Goal: Task Accomplishment & Management: Complete application form

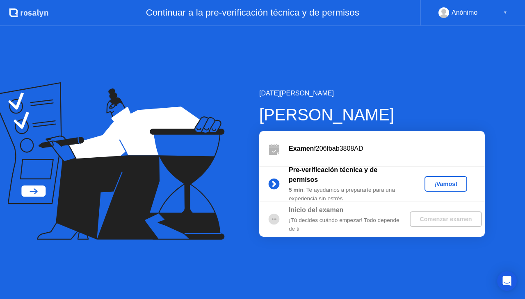
click at [442, 182] on div "¡Vamos!" at bounding box center [445, 184] width 36 height 7
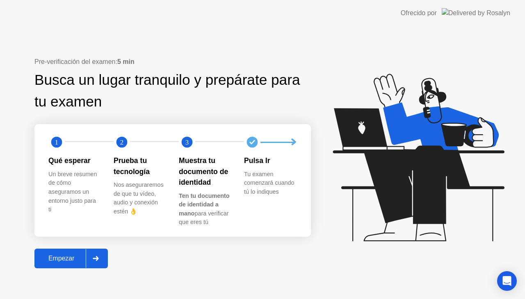
click at [70, 258] on div "Empezar" at bounding box center [61, 258] width 49 height 7
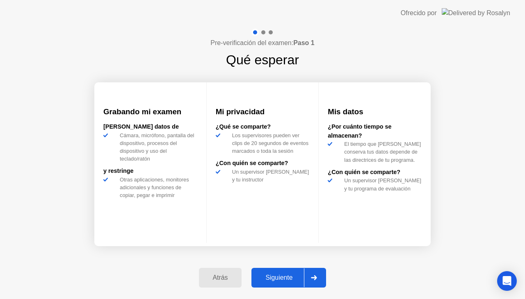
click at [278, 272] on button "Siguiente" at bounding box center [288, 278] width 75 height 20
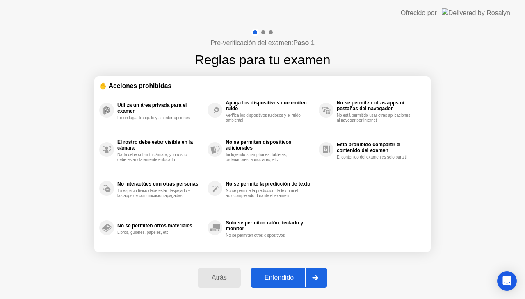
click at [278, 275] on div "Entendido" at bounding box center [279, 277] width 52 height 7
select select "**********"
select select "*******"
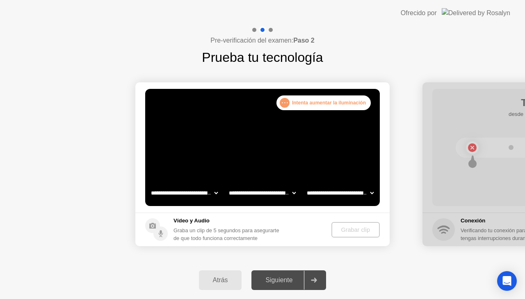
click at [280, 277] on div "Siguiente" at bounding box center [279, 280] width 50 height 7
click at [314, 280] on icon at bounding box center [314, 280] width 6 height 5
click at [216, 193] on select "**********" at bounding box center [184, 193] width 70 height 16
select select "**********"
click at [149, 185] on select "**********" at bounding box center [184, 193] width 70 height 16
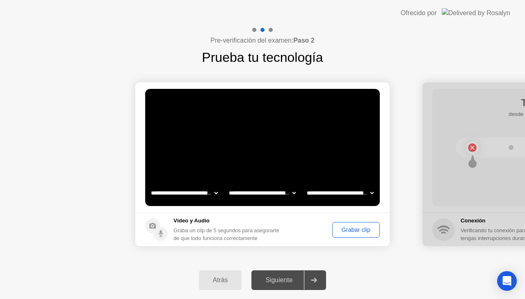
click at [341, 227] on div "Grabar clip" at bounding box center [356, 230] width 42 height 7
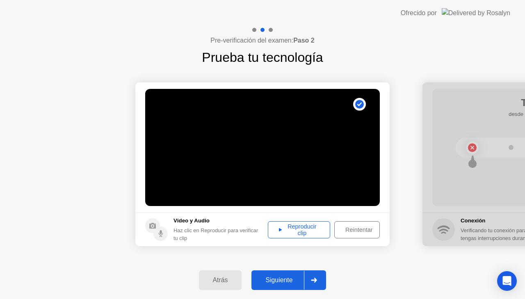
click at [318, 277] on div at bounding box center [314, 280] width 20 height 19
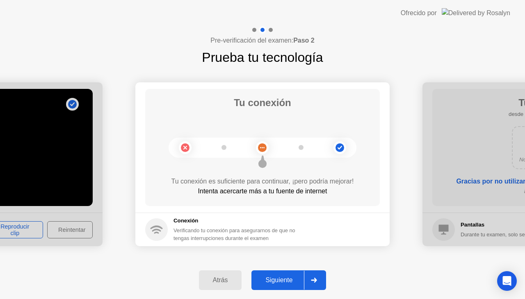
click at [317, 279] on icon at bounding box center [314, 280] width 6 height 5
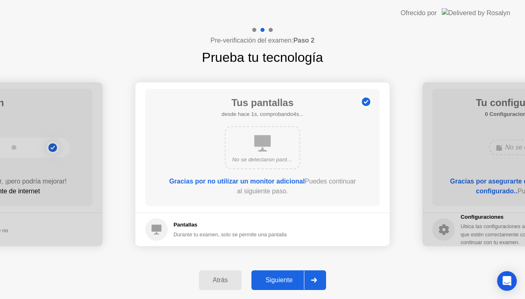
click at [317, 279] on icon at bounding box center [314, 280] width 6 height 5
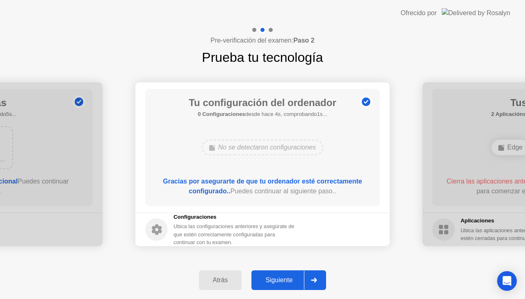
click at [317, 279] on icon at bounding box center [314, 280] width 6 height 5
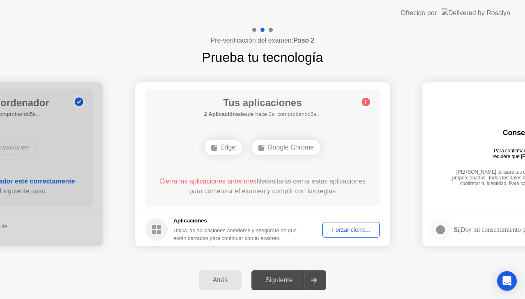
click at [352, 228] on div "Forzar cierre..." at bounding box center [351, 230] width 52 height 7
click at [337, 228] on div "Forzar cierre..." at bounding box center [351, 230] width 52 height 7
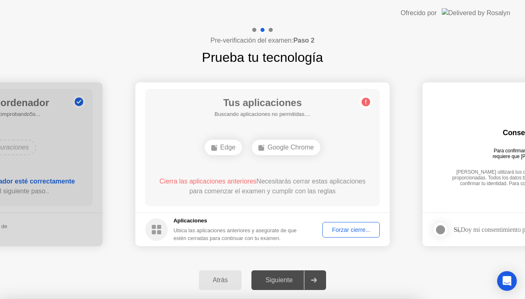
click at [340, 230] on div "Forzar cierre..." at bounding box center [351, 230] width 52 height 7
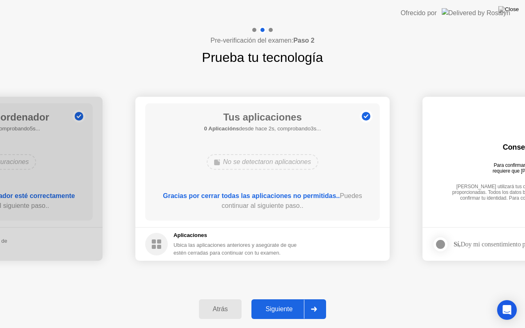
click at [317, 299] on icon at bounding box center [314, 309] width 6 height 5
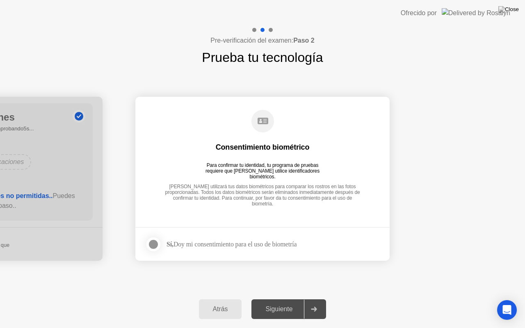
click at [154, 243] on div at bounding box center [153, 244] width 10 height 10
click at [317, 299] on icon at bounding box center [314, 309] width 6 height 5
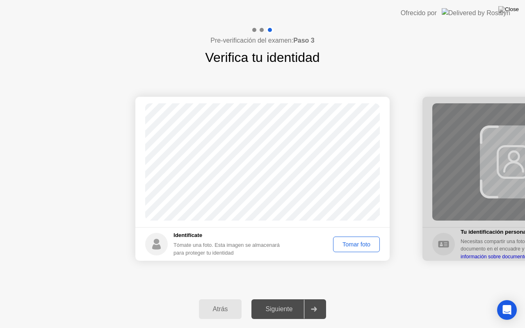
click at [355, 243] on div "Tomar foto" at bounding box center [356, 244] width 41 height 7
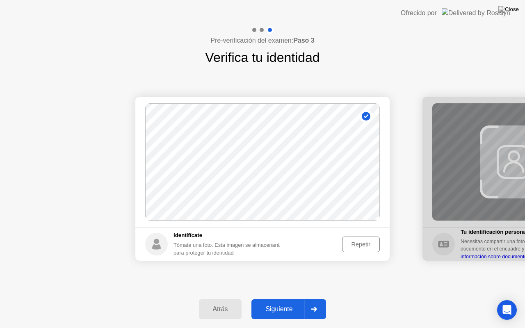
click at [319, 299] on div at bounding box center [314, 309] width 20 height 19
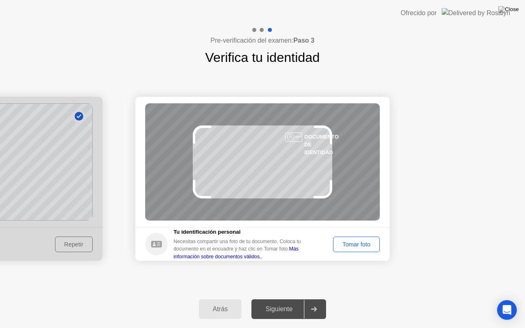
click at [350, 241] on div "Tomar foto" at bounding box center [356, 244] width 41 height 7
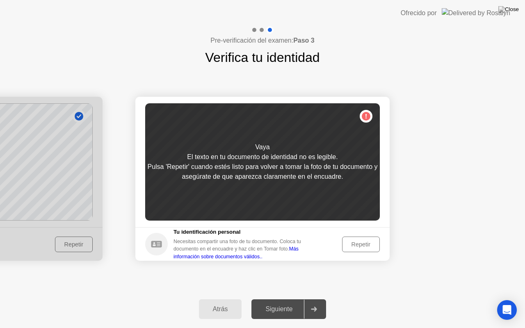
click at [362, 237] on button "Repetir" at bounding box center [361, 244] width 38 height 16
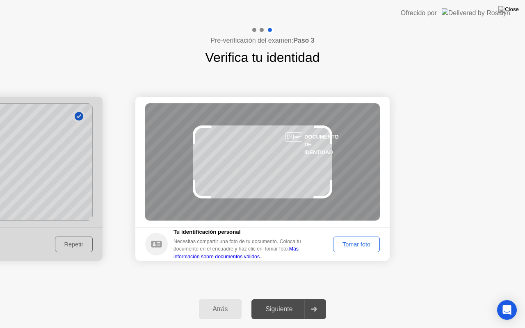
click at [357, 244] on div "Tomar foto" at bounding box center [356, 244] width 41 height 7
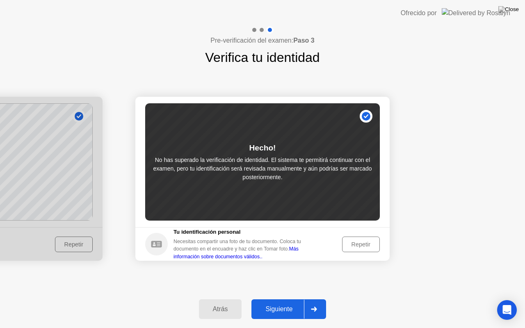
click at [315, 299] on icon at bounding box center [314, 309] width 6 height 5
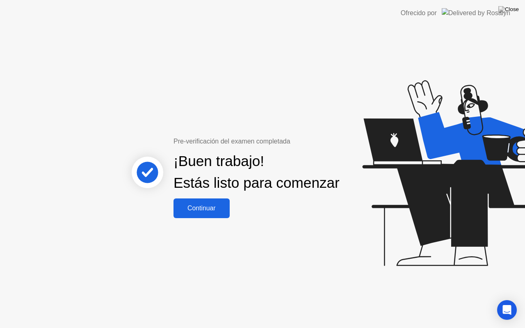
click at [214, 212] on div "Continuar" at bounding box center [201, 208] width 51 height 7
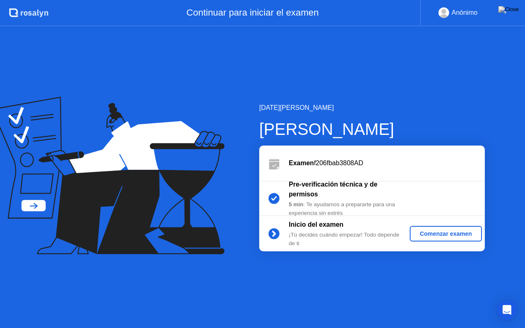
click at [452, 230] on div "Comenzar examen" at bounding box center [445, 233] width 65 height 7
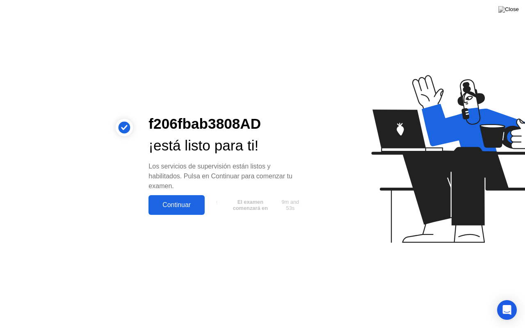
click at [179, 206] on div "Continuar" at bounding box center [176, 204] width 51 height 7
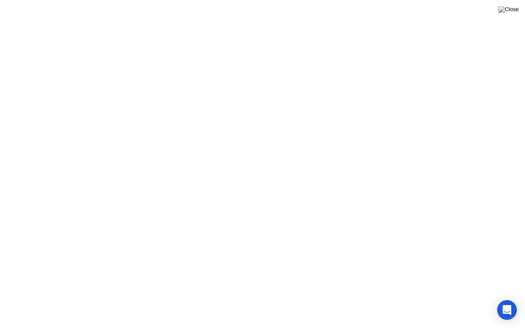
click div "Entendido!"
